Goal: Information Seeking & Learning: Learn about a topic

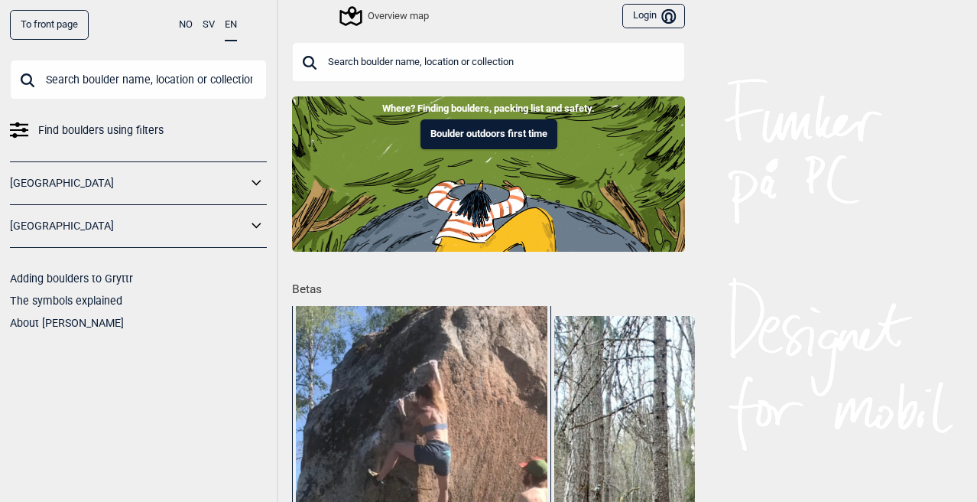
click at [362, 18] on div "Overview map" at bounding box center [385, 16] width 87 height 18
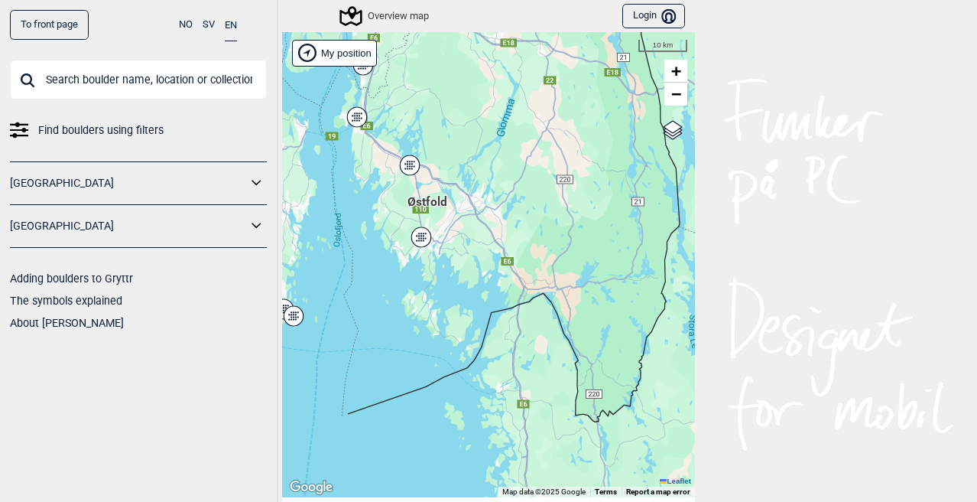
drag, startPoint x: 583, startPoint y: 390, endPoint x: 433, endPoint y: 112, distance: 315.7
click at [433, 112] on div "Hallingdal Stange [GEOGRAPHIC_DATA] syd [GEOGRAPHIC_DATA] og omegn [GEOGRAPHIC_…" at bounding box center [488, 264] width 413 height 465
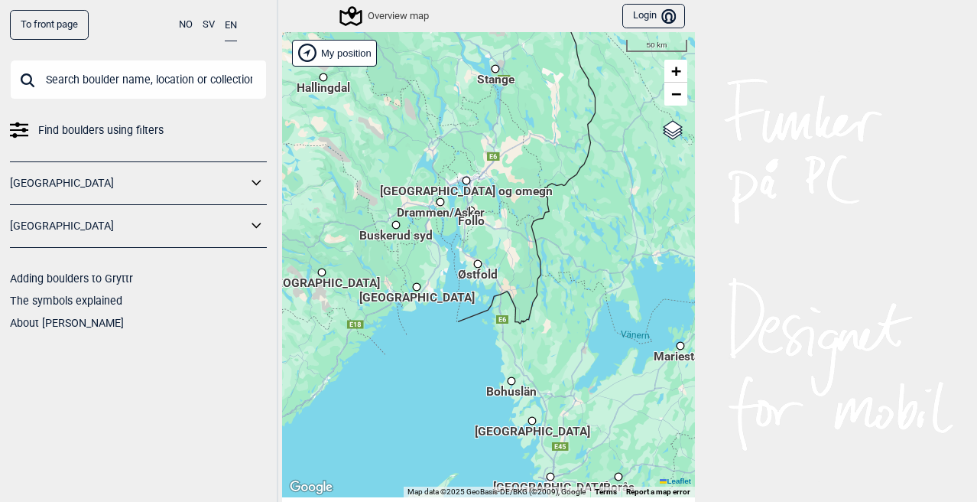
drag, startPoint x: 570, startPoint y: 440, endPoint x: 511, endPoint y: 342, distance: 114.5
click at [511, 342] on div "Hallingdal Stange [GEOGRAPHIC_DATA] syd [GEOGRAPHIC_DATA] og omegn [GEOGRAPHIC_…" at bounding box center [488, 264] width 413 height 465
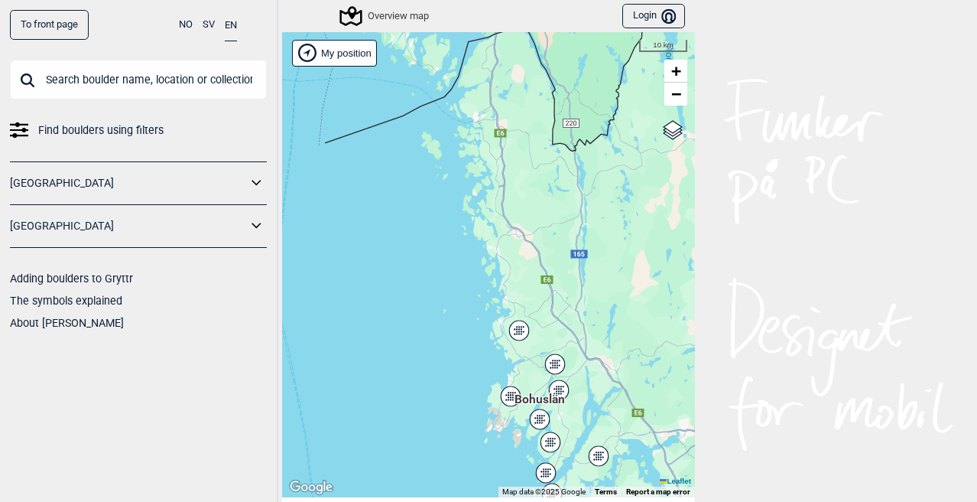
drag, startPoint x: 528, startPoint y: 287, endPoint x: 528, endPoint y: 313, distance: 26.0
click at [528, 313] on div "Hallingdal Stange [GEOGRAPHIC_DATA] syd [GEOGRAPHIC_DATA] og omegn [GEOGRAPHIC_…" at bounding box center [488, 264] width 413 height 465
click at [518, 330] on icon at bounding box center [519, 331] width 2 height 2
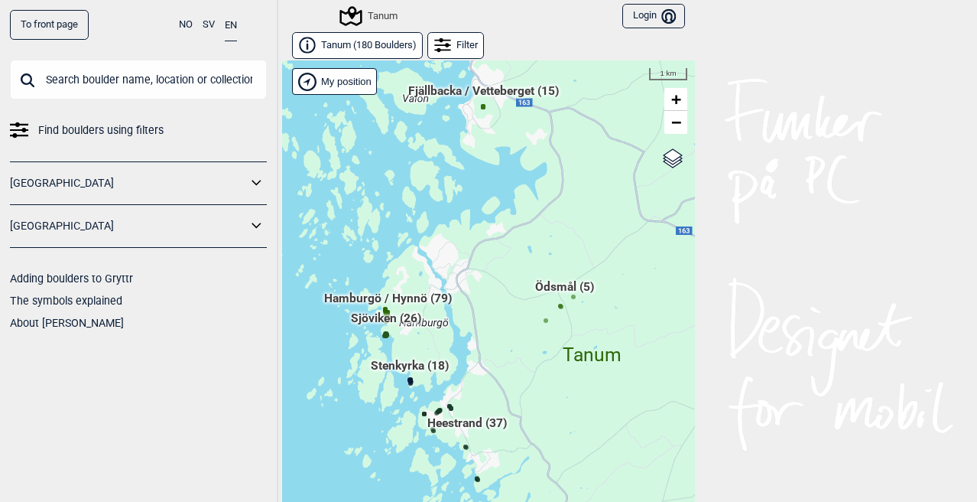
scroll to position [23, 0]
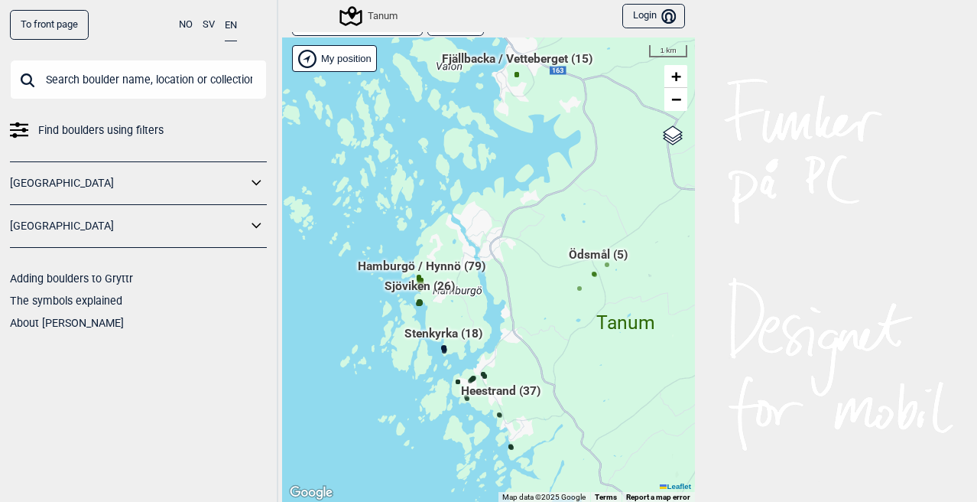
drag, startPoint x: 450, startPoint y: 267, endPoint x: 487, endPoint y: 259, distance: 38.2
click at [487, 259] on div "Hallingdal Stange [GEOGRAPHIC_DATA] syd [GEOGRAPHIC_DATA] og omegn [GEOGRAPHIC_…" at bounding box center [488, 269] width 413 height 465
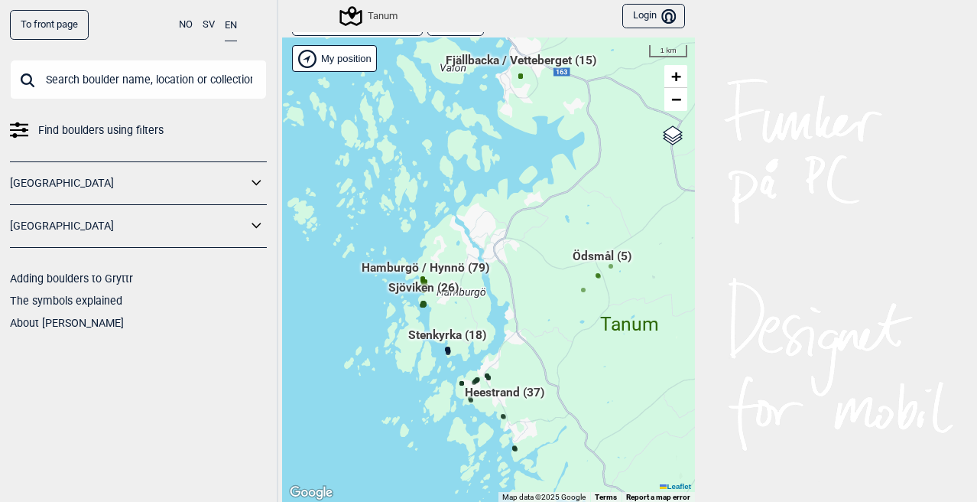
click at [417, 278] on span "Hamburgö / Hynnö (79)" at bounding box center [426, 273] width 128 height 29
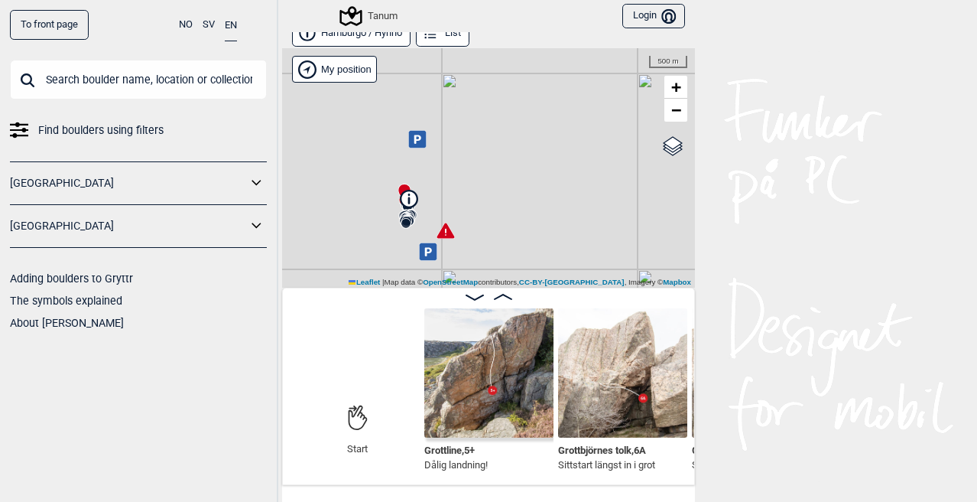
scroll to position [9, 0]
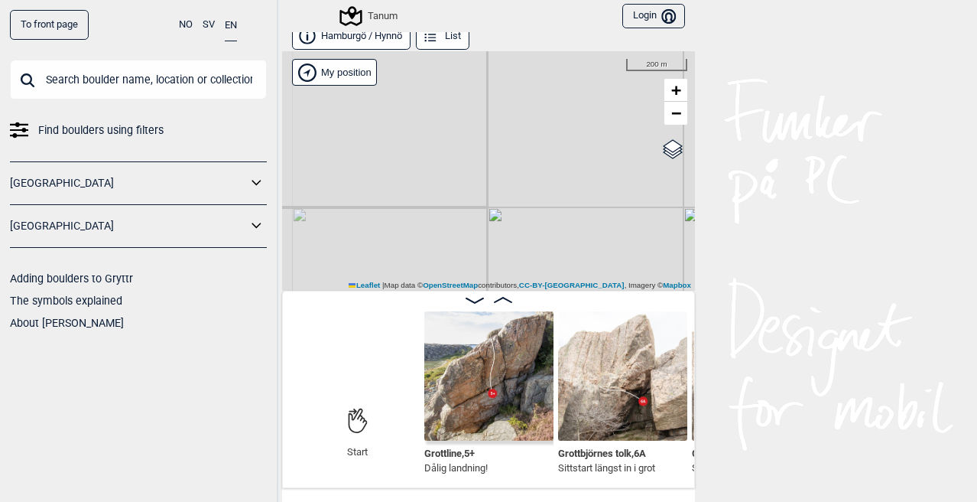
drag, startPoint x: 469, startPoint y: 161, endPoint x: 667, endPoint y: 163, distance: 198.0
click at [667, 163] on div "Tanum" at bounding box center [488, 170] width 413 height 239
drag, startPoint x: 463, startPoint y: 146, endPoint x: 618, endPoint y: 151, distance: 154.5
click at [618, 151] on div "Tanum" at bounding box center [488, 170] width 413 height 239
drag, startPoint x: 495, startPoint y: 154, endPoint x: 620, endPoint y: 170, distance: 126.5
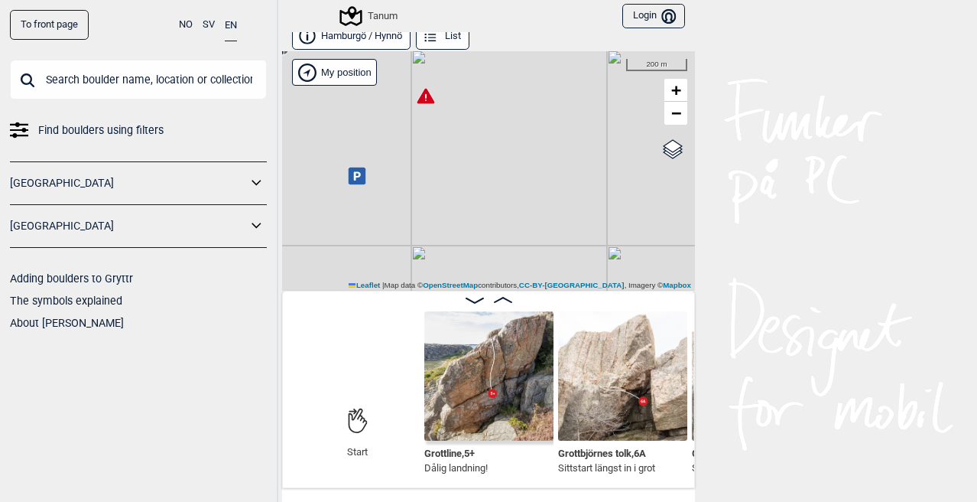
click at [620, 170] on div "Tanum" at bounding box center [488, 170] width 413 height 239
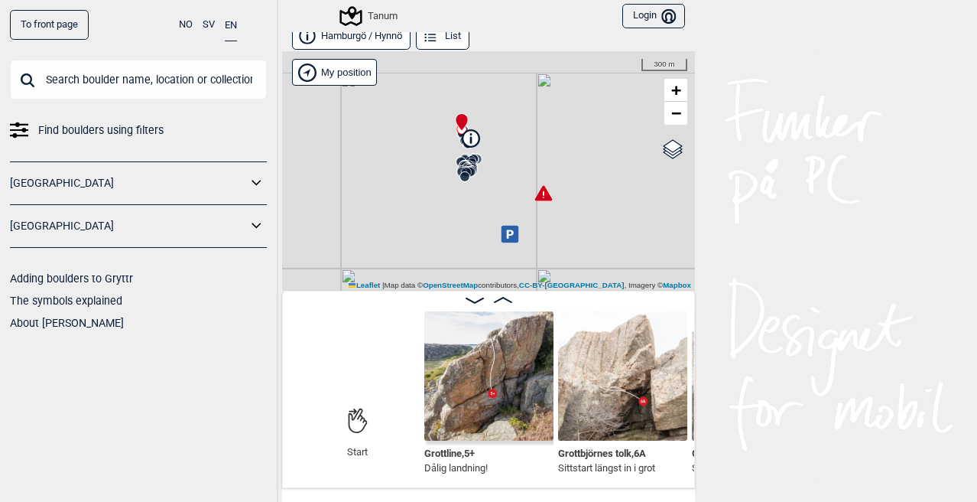
drag, startPoint x: 500, startPoint y: 113, endPoint x: 545, endPoint y: 188, distance: 87.5
click at [545, 188] on icon at bounding box center [543, 193] width 18 height 16
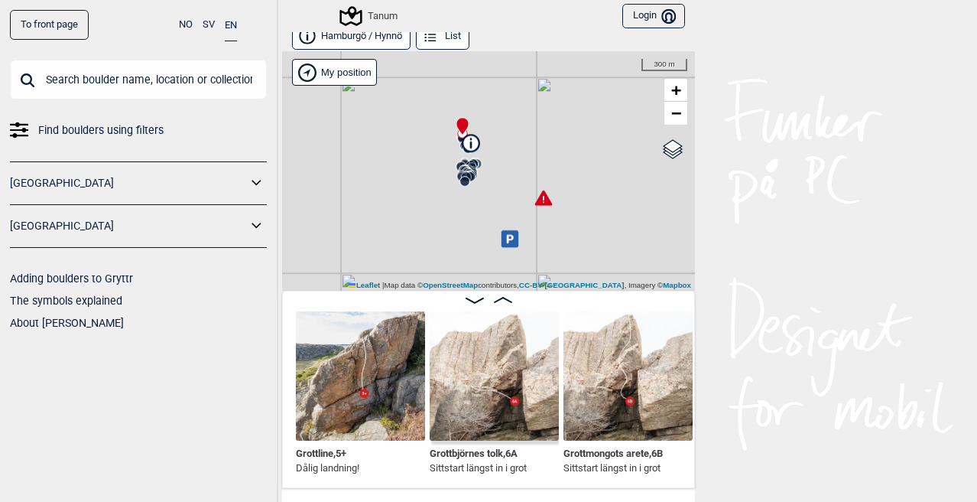
scroll to position [0, 275]
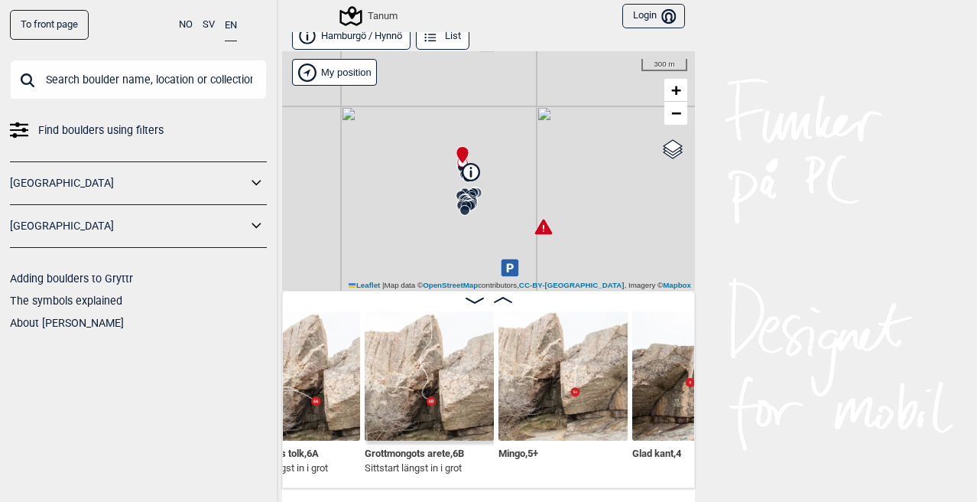
scroll to position [0, 489]
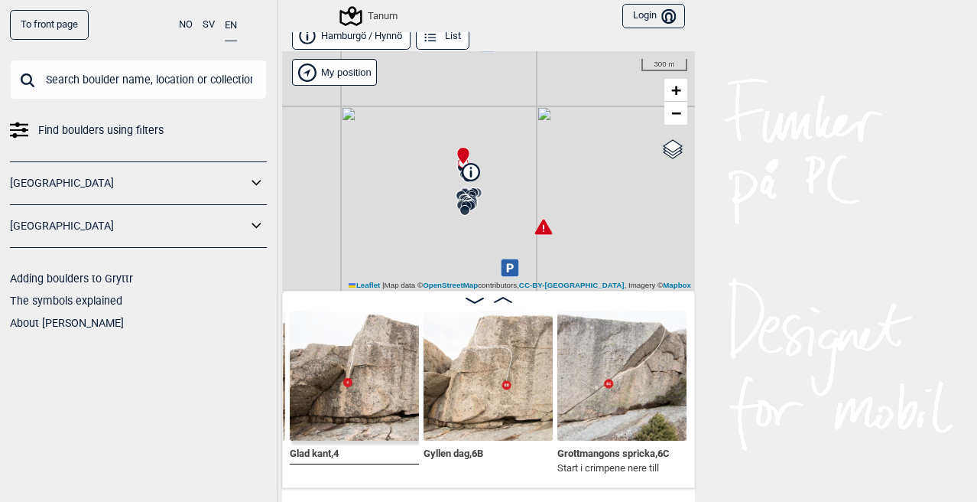
scroll to position [0, 846]
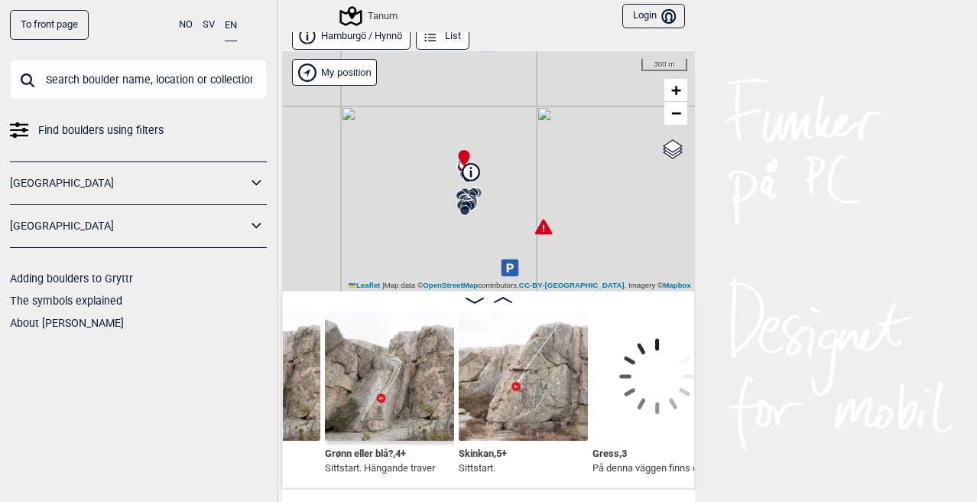
scroll to position [0, 1489]
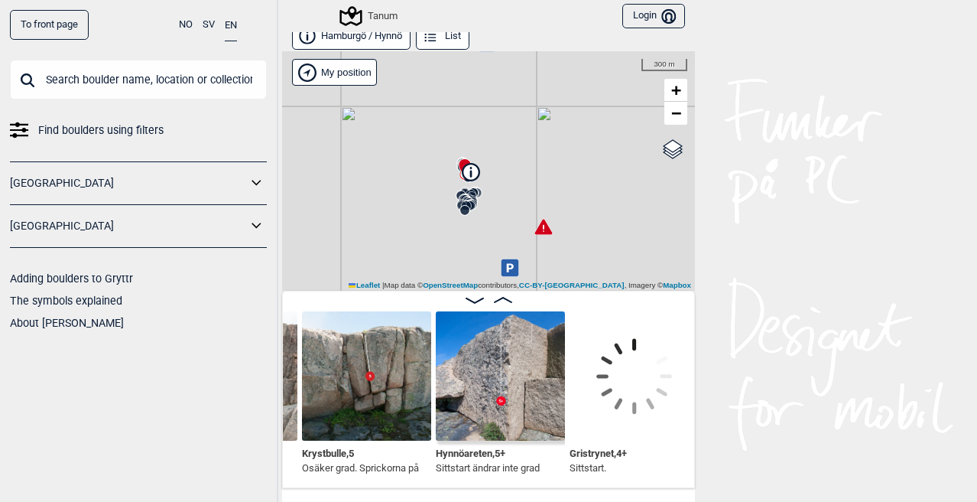
scroll to position [0, 1904]
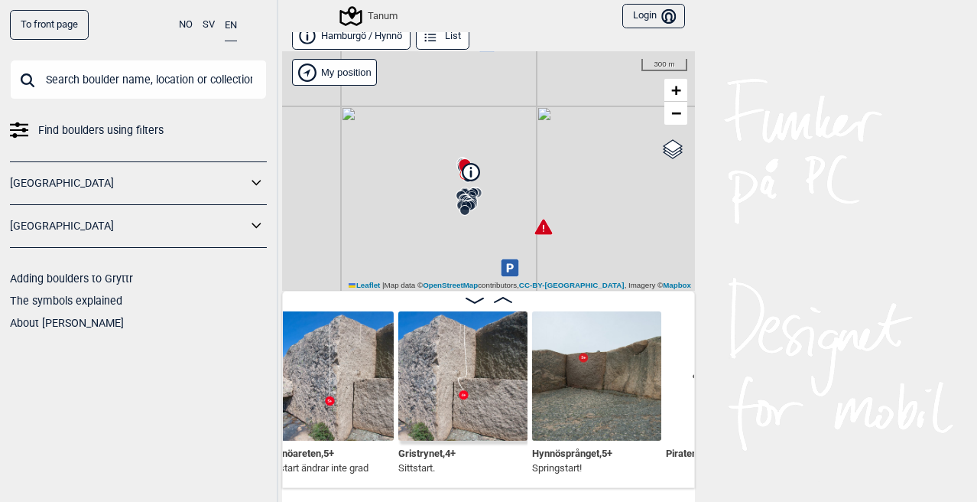
scroll to position [0, 2033]
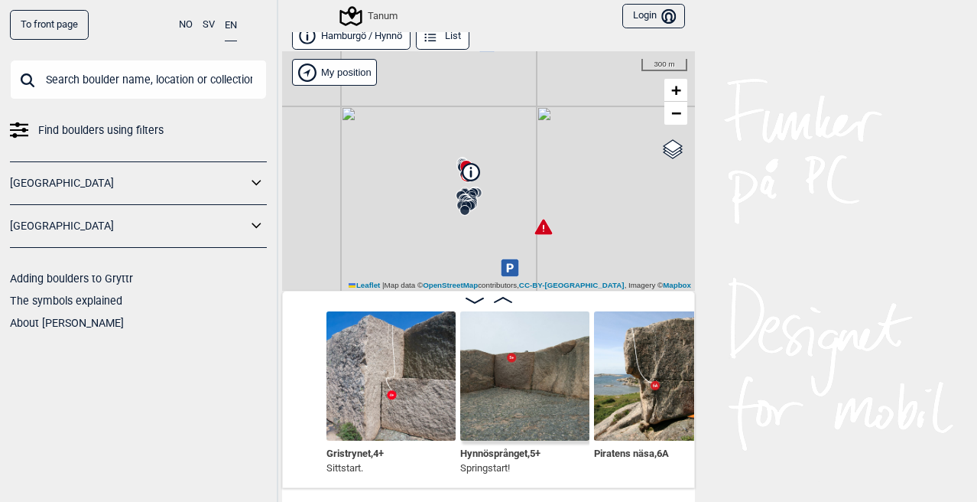
scroll to position [0, 2162]
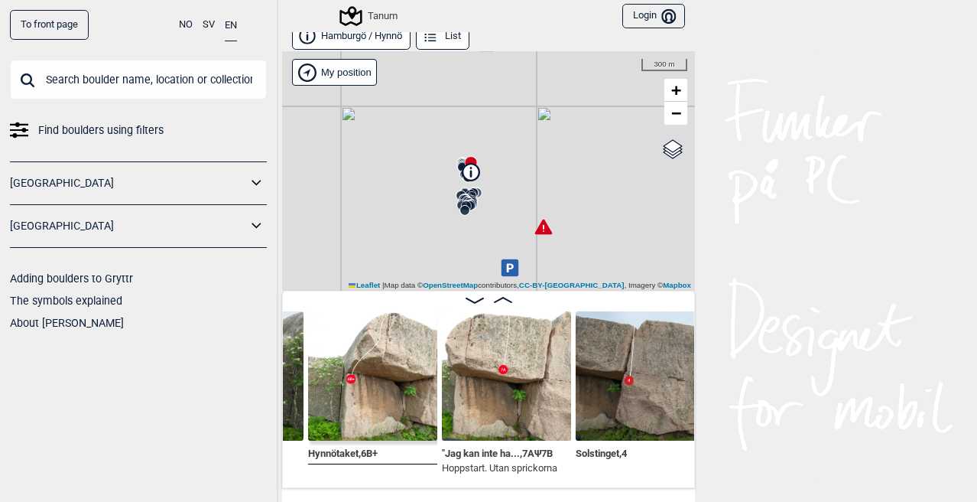
scroll to position [0, 3729]
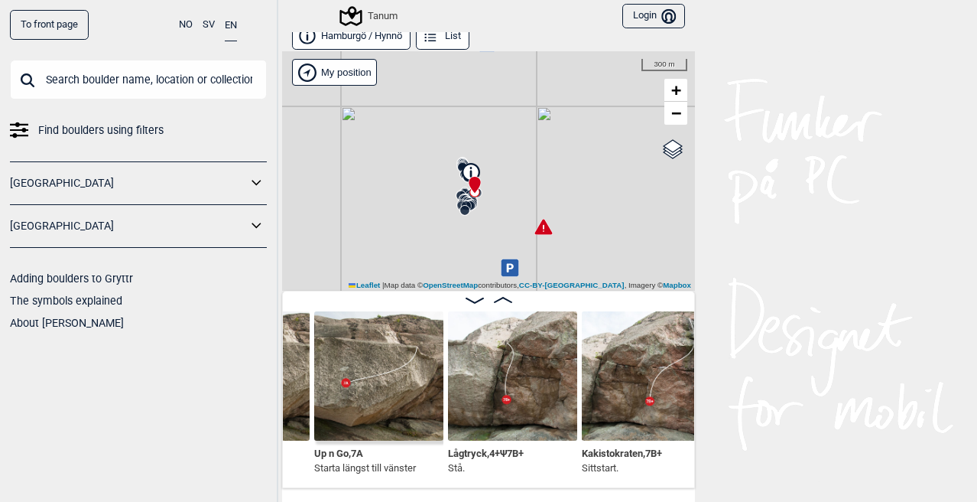
scroll to position [0, 5462]
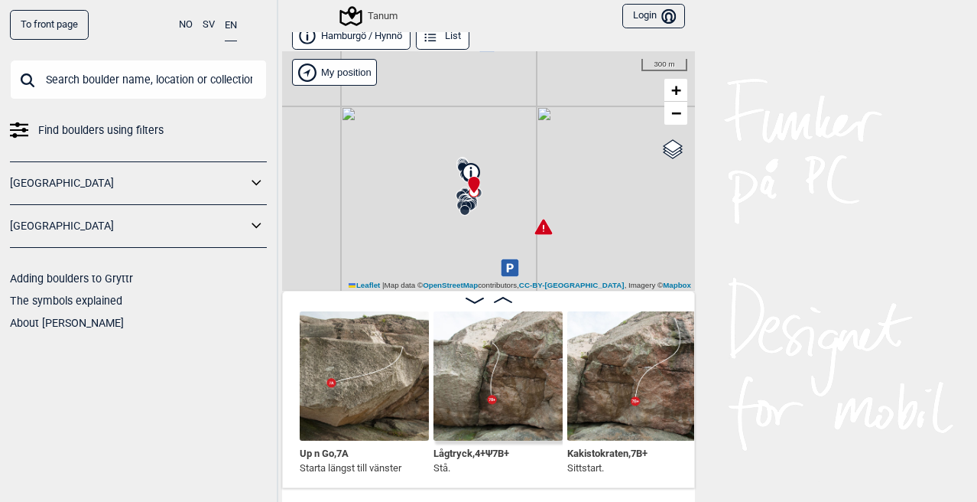
scroll to position [0, 5476]
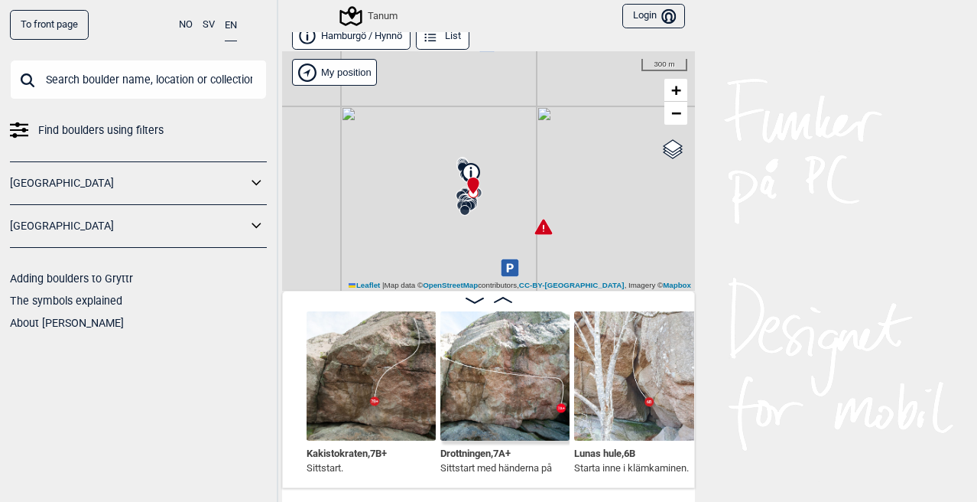
scroll to position [0, 5766]
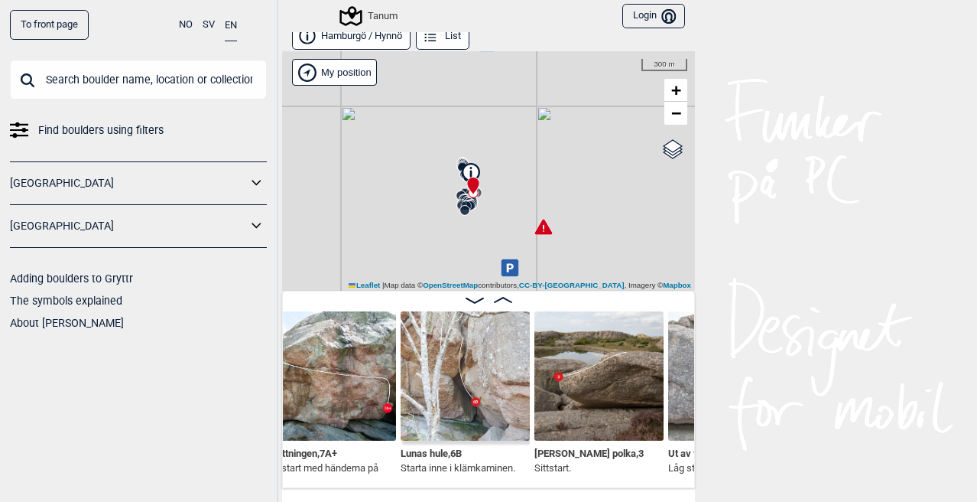
scroll to position [0, 6012]
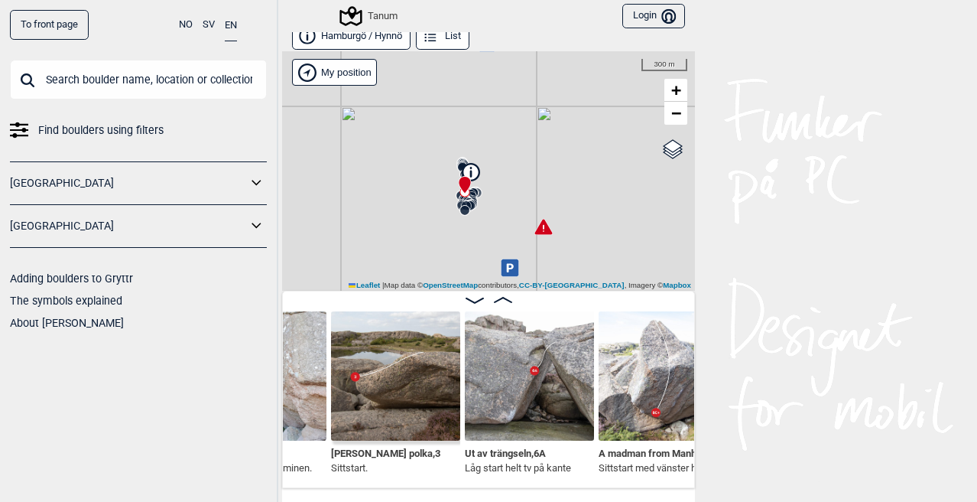
scroll to position [0, 6128]
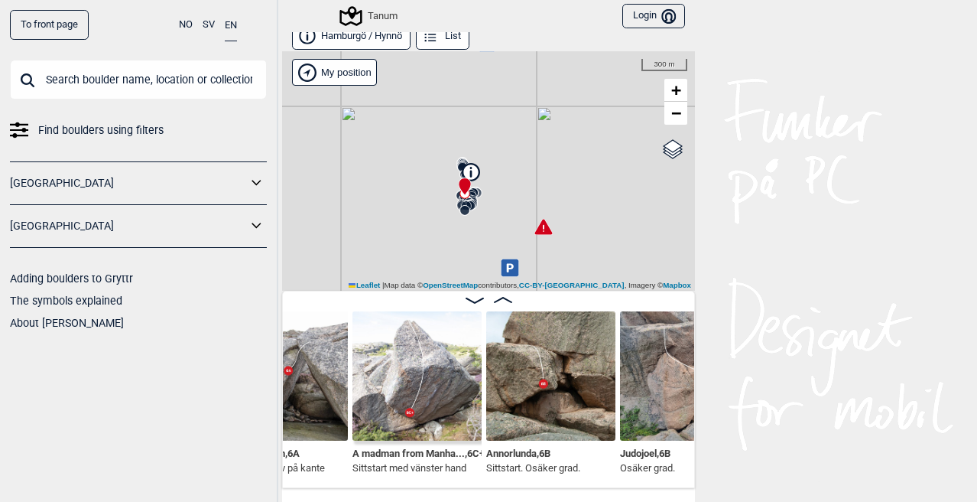
scroll to position [0, 6389]
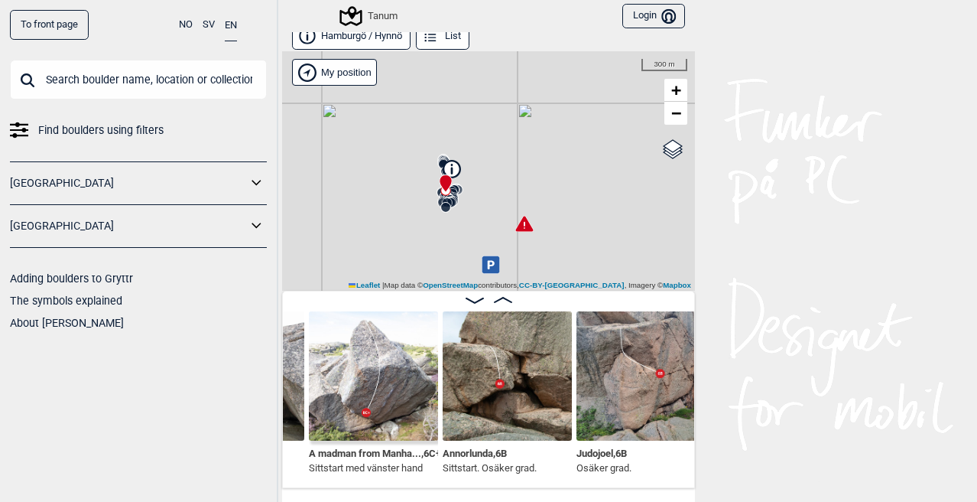
drag, startPoint x: 467, startPoint y: 242, endPoint x: 448, endPoint y: 239, distance: 19.4
click at [448, 239] on div "Tanum" at bounding box center [488, 170] width 413 height 239
